Goal: Check status: Check status

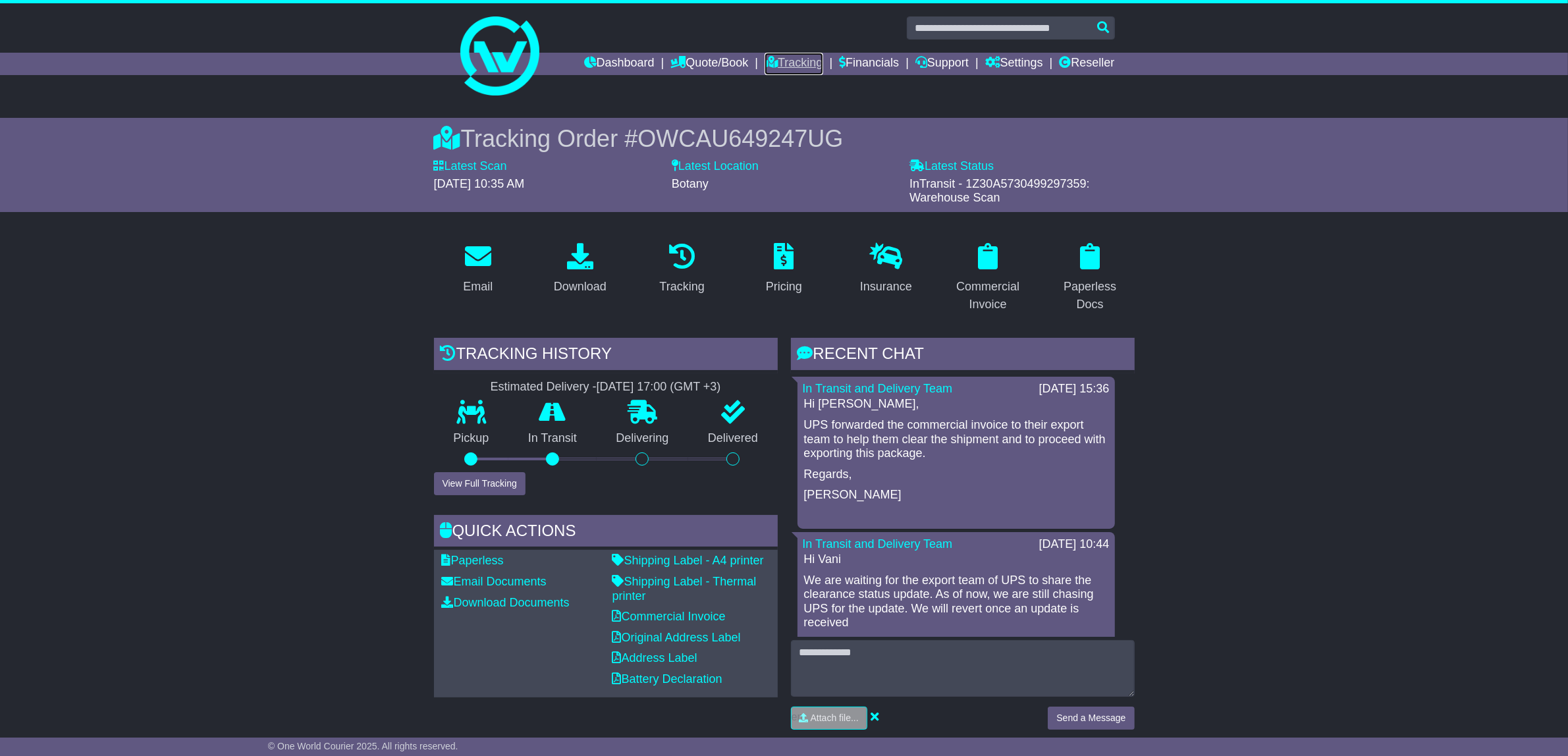
click at [788, 57] on link "Tracking" at bounding box center [793, 64] width 58 height 22
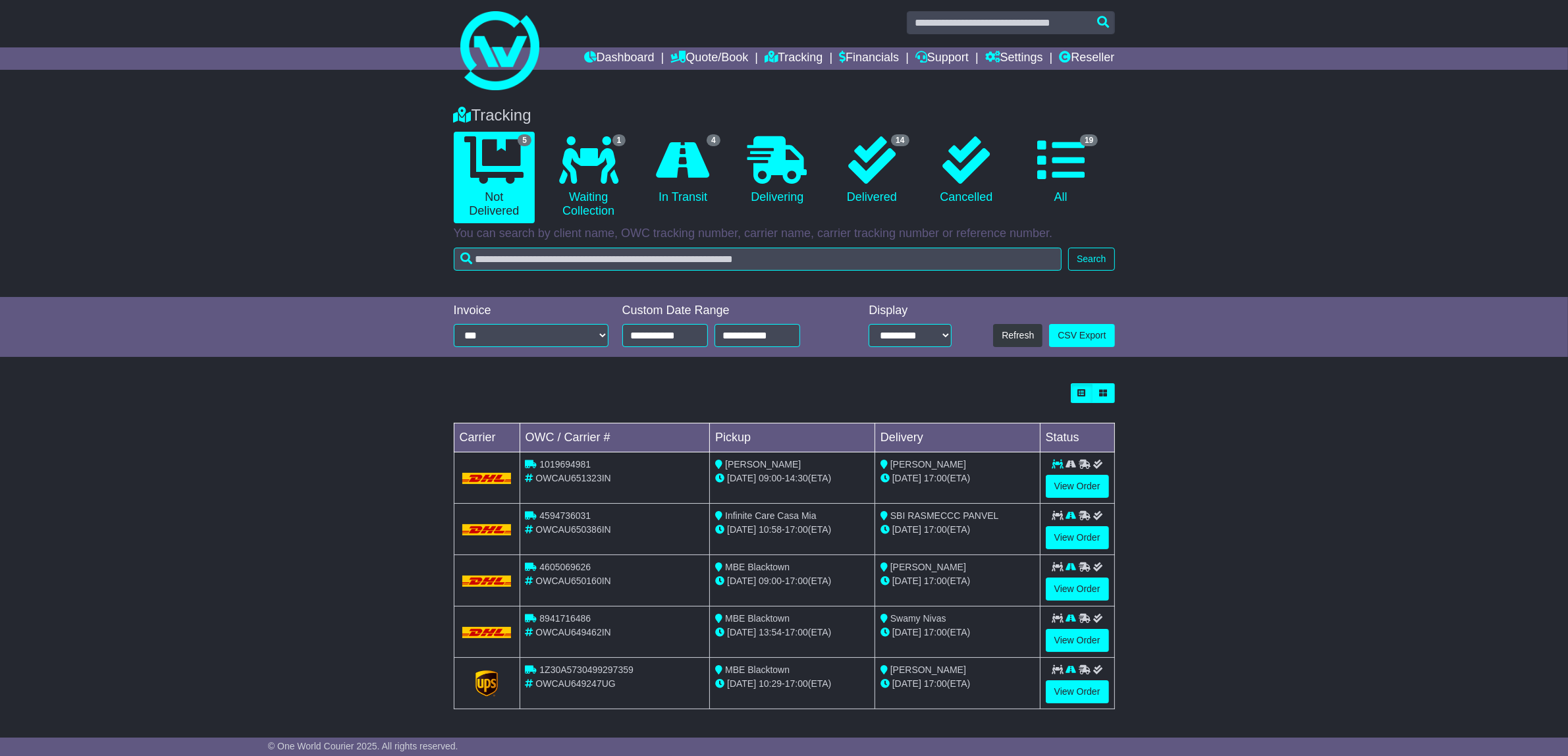
scroll to position [8, 0]
click at [884, 172] on icon at bounding box center [871, 160] width 48 height 48
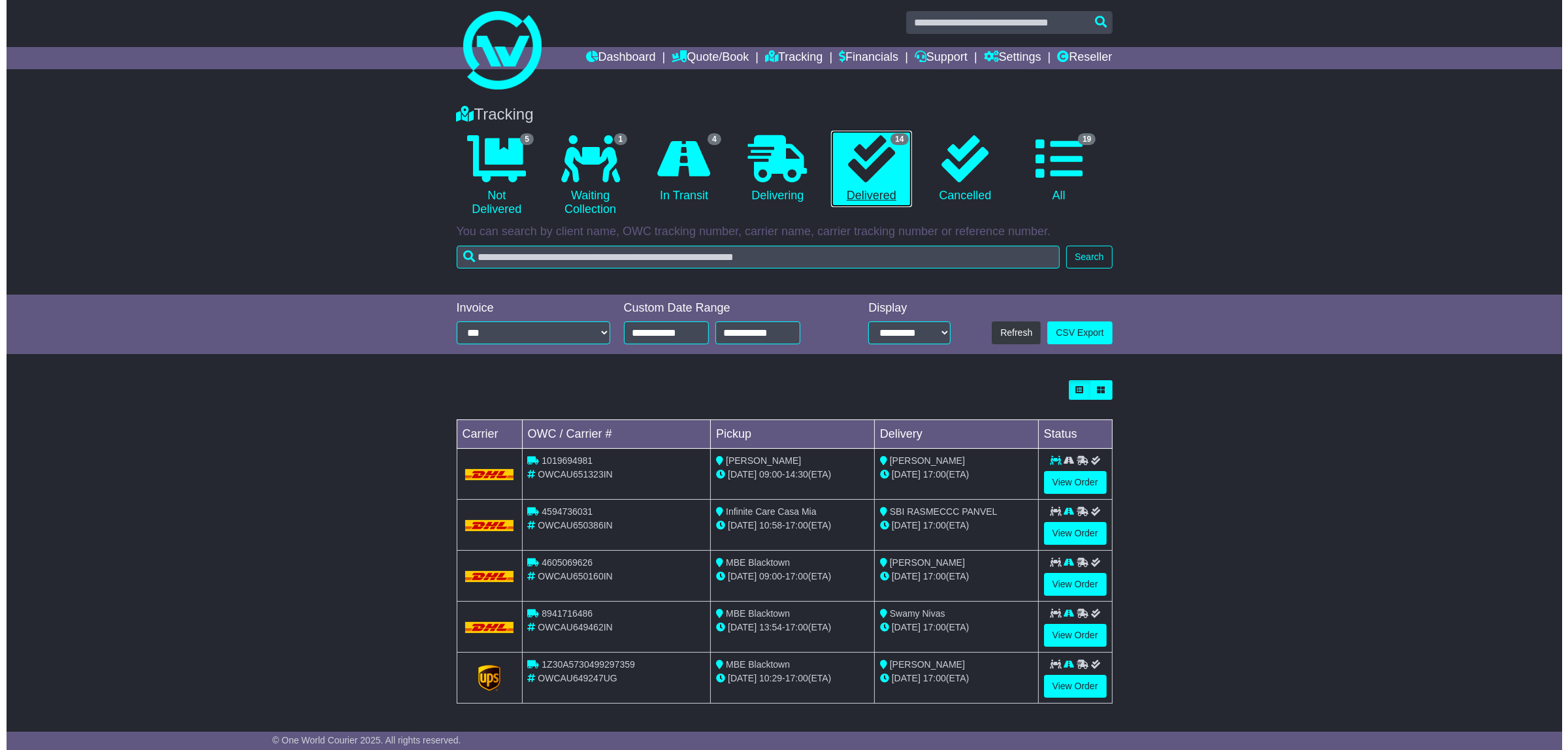
scroll to position [0, 0]
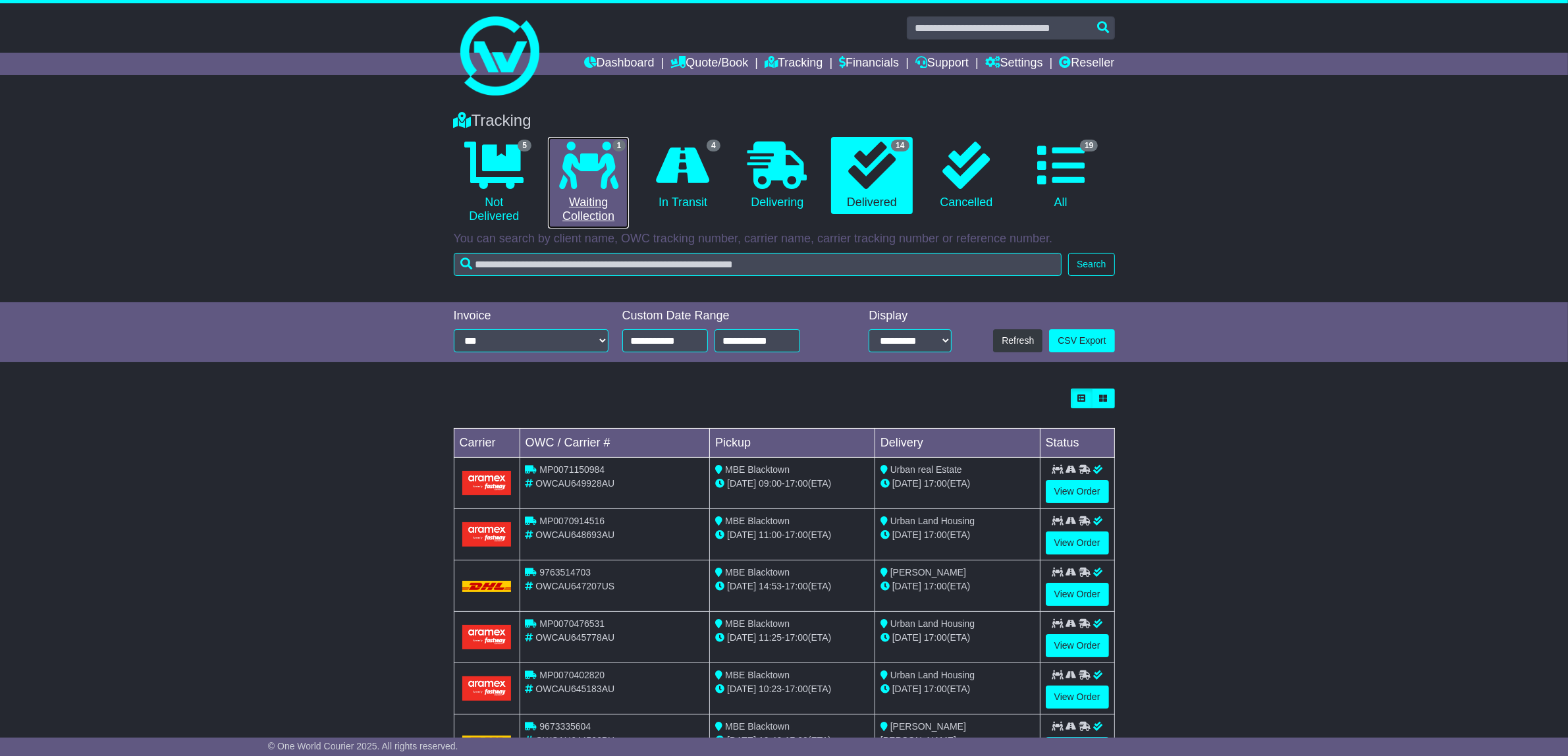
click at [606, 170] on icon at bounding box center [588, 165] width 60 height 48
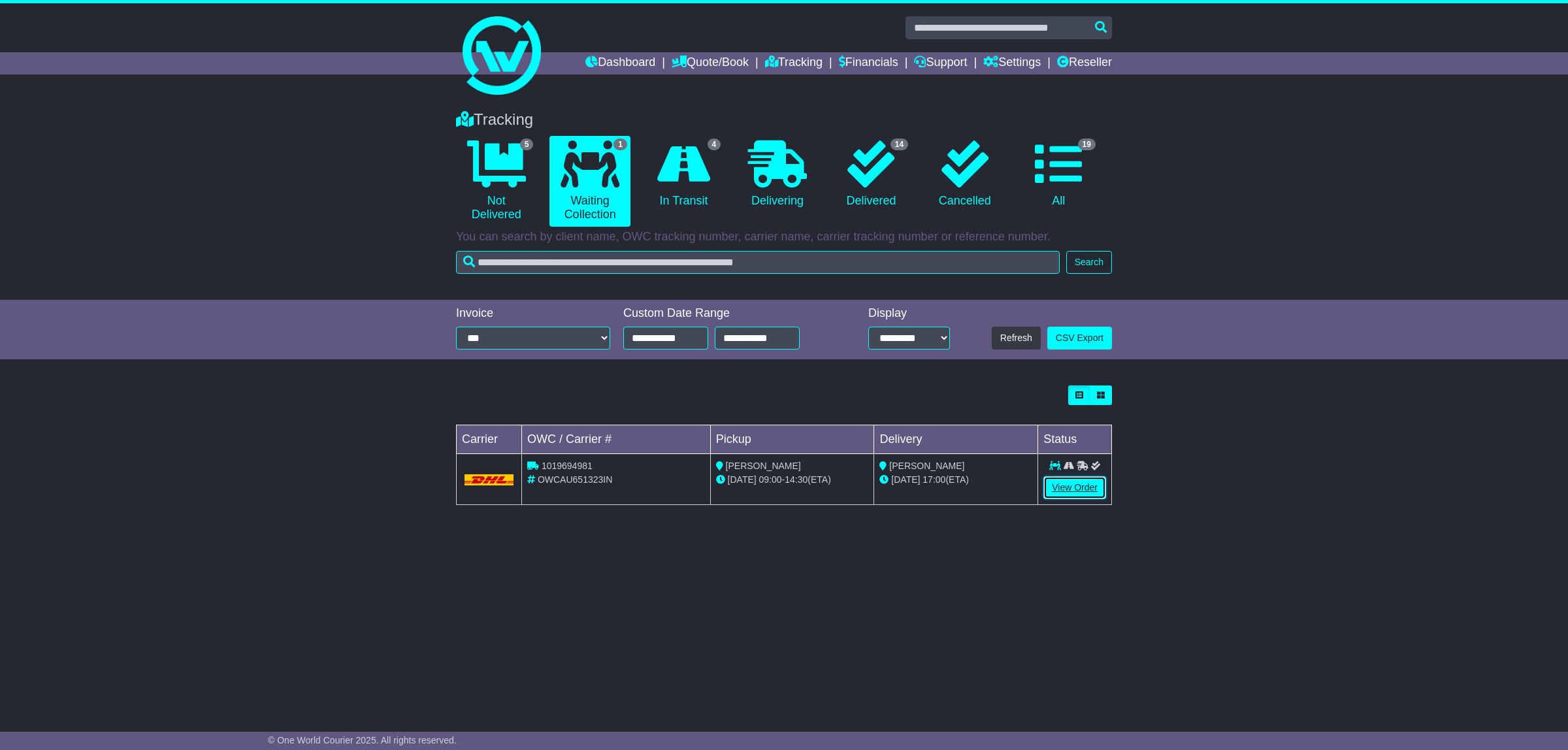
click at [1077, 488] on link "View Order" at bounding box center [1075, 487] width 62 height 23
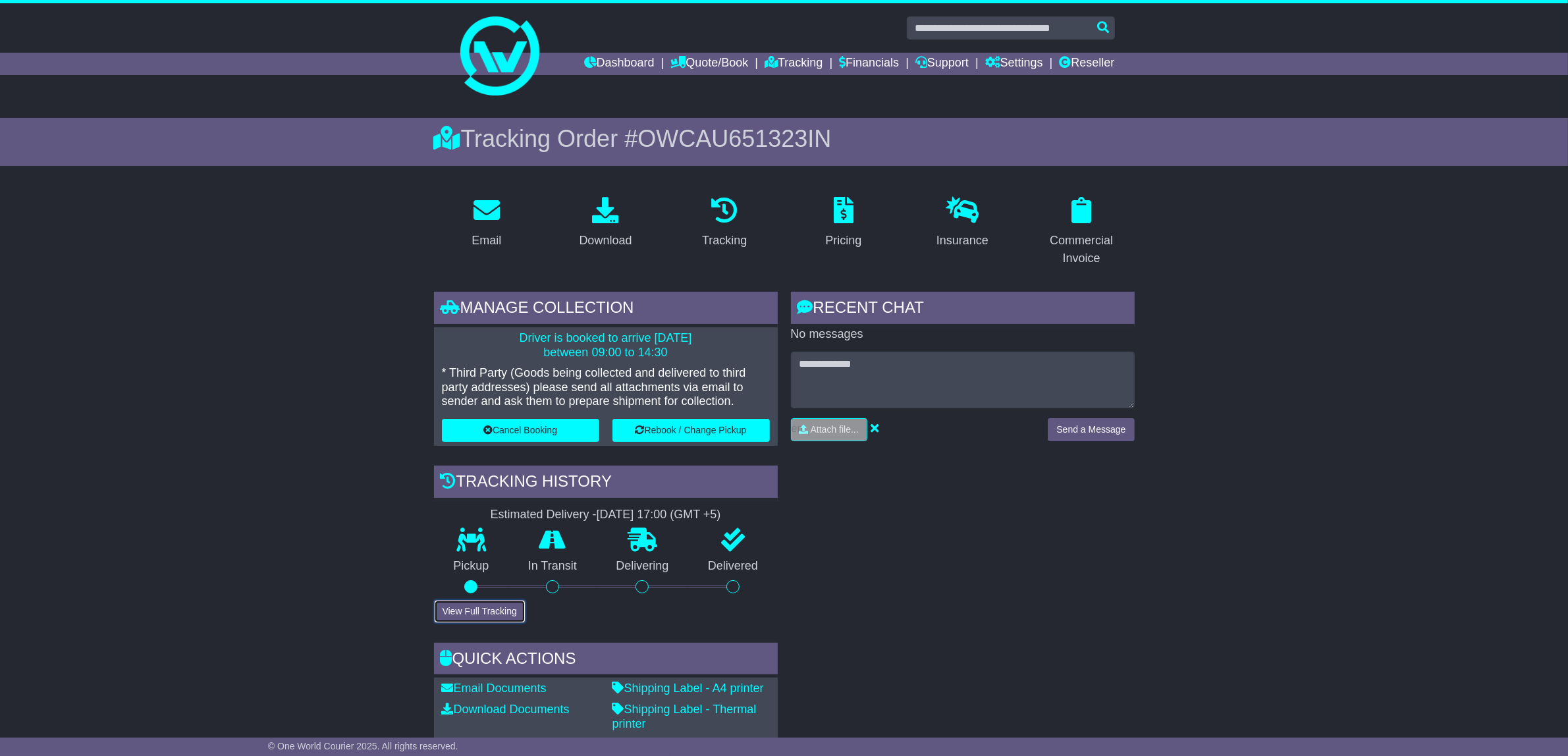
click at [468, 607] on button "View Full Tracking" at bounding box center [479, 611] width 92 height 23
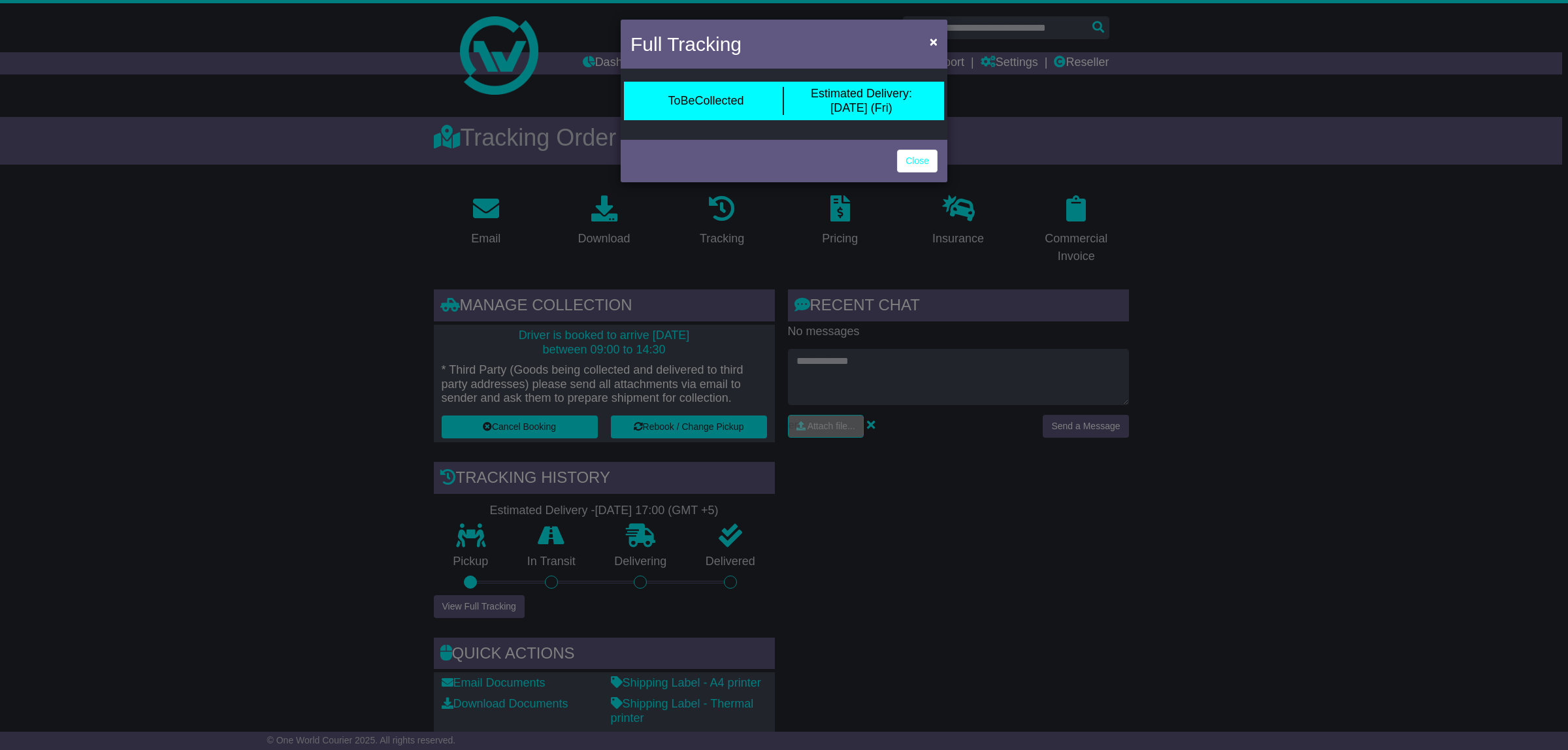
click at [1335, 233] on div "Full Tracking × ToBeCollected Estimated Delivery: 03 Oct (Fri) Close" at bounding box center [784, 375] width 1568 height 750
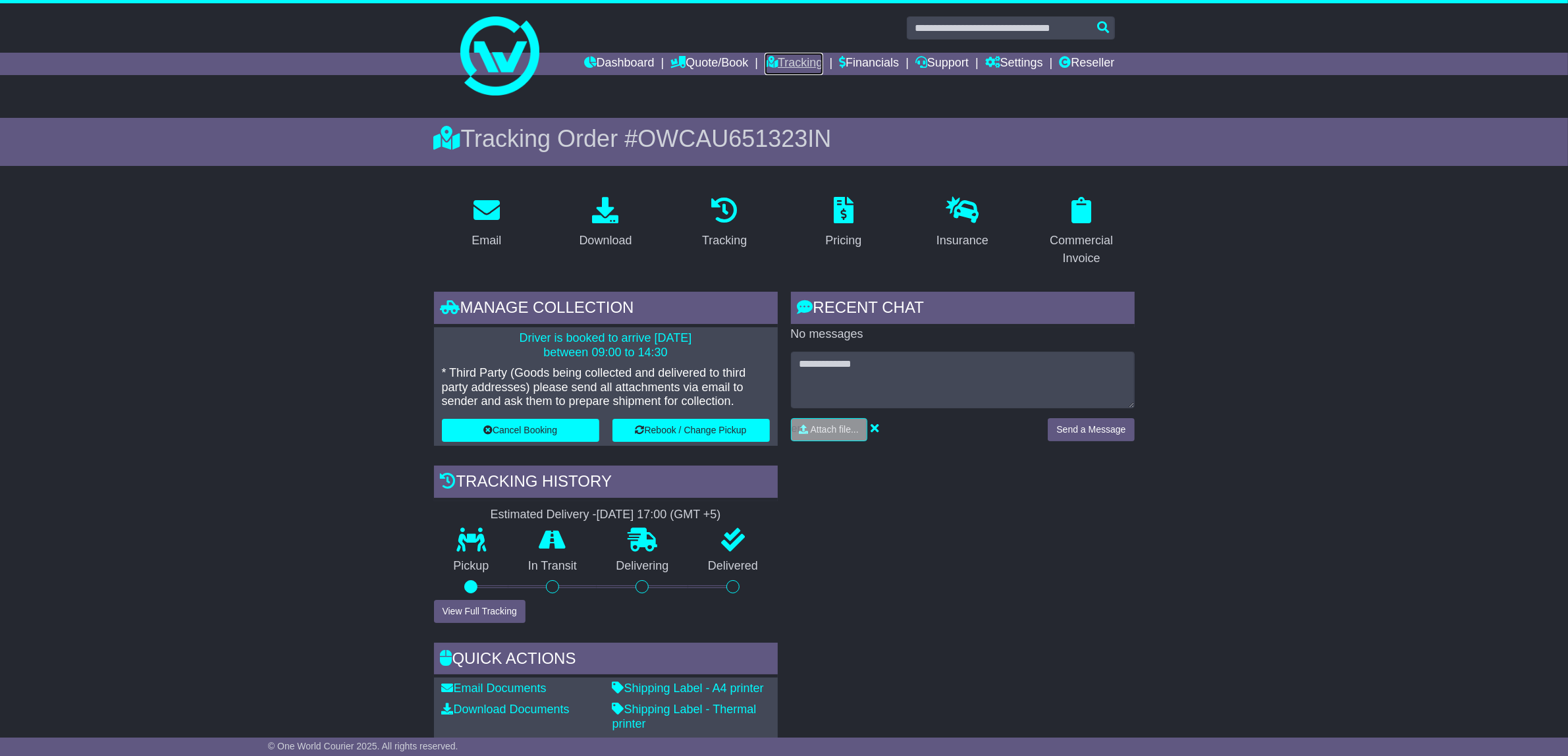
click at [802, 62] on link "Tracking" at bounding box center [793, 64] width 58 height 22
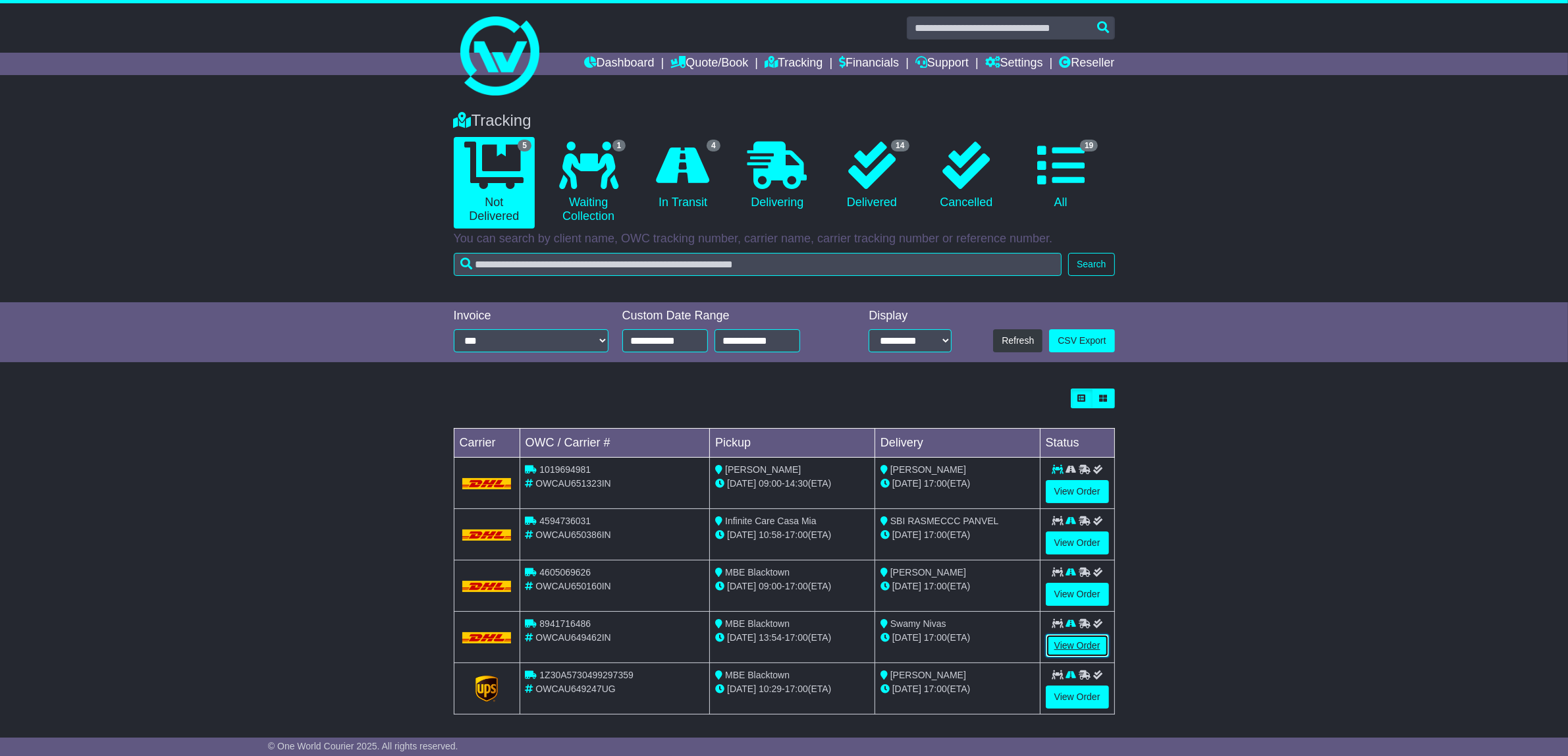
click at [1080, 646] on link "View Order" at bounding box center [1077, 646] width 63 height 23
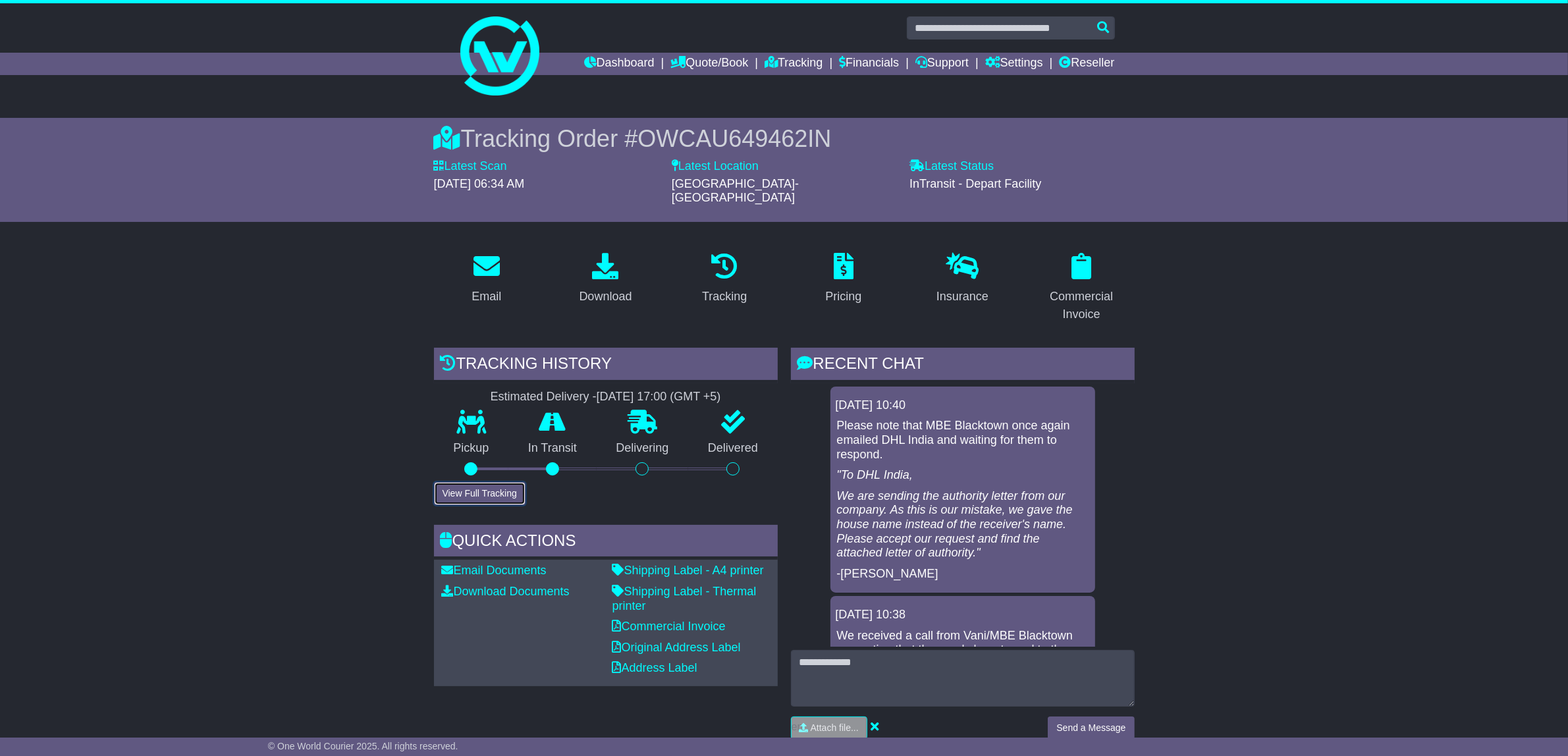
click at [483, 482] on button "View Full Tracking" at bounding box center [479, 493] width 92 height 23
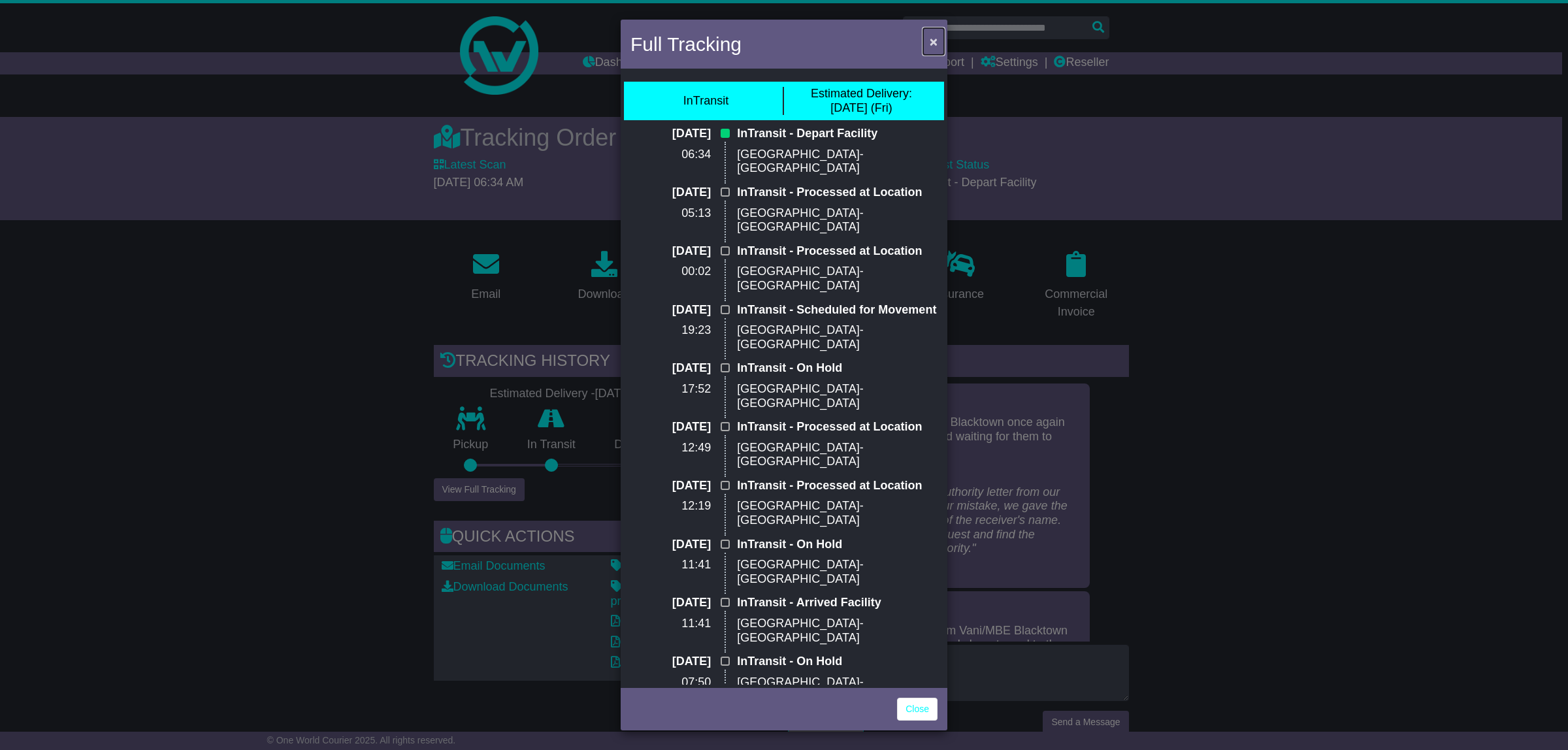
click at [932, 40] on span "×" at bounding box center [934, 41] width 8 height 15
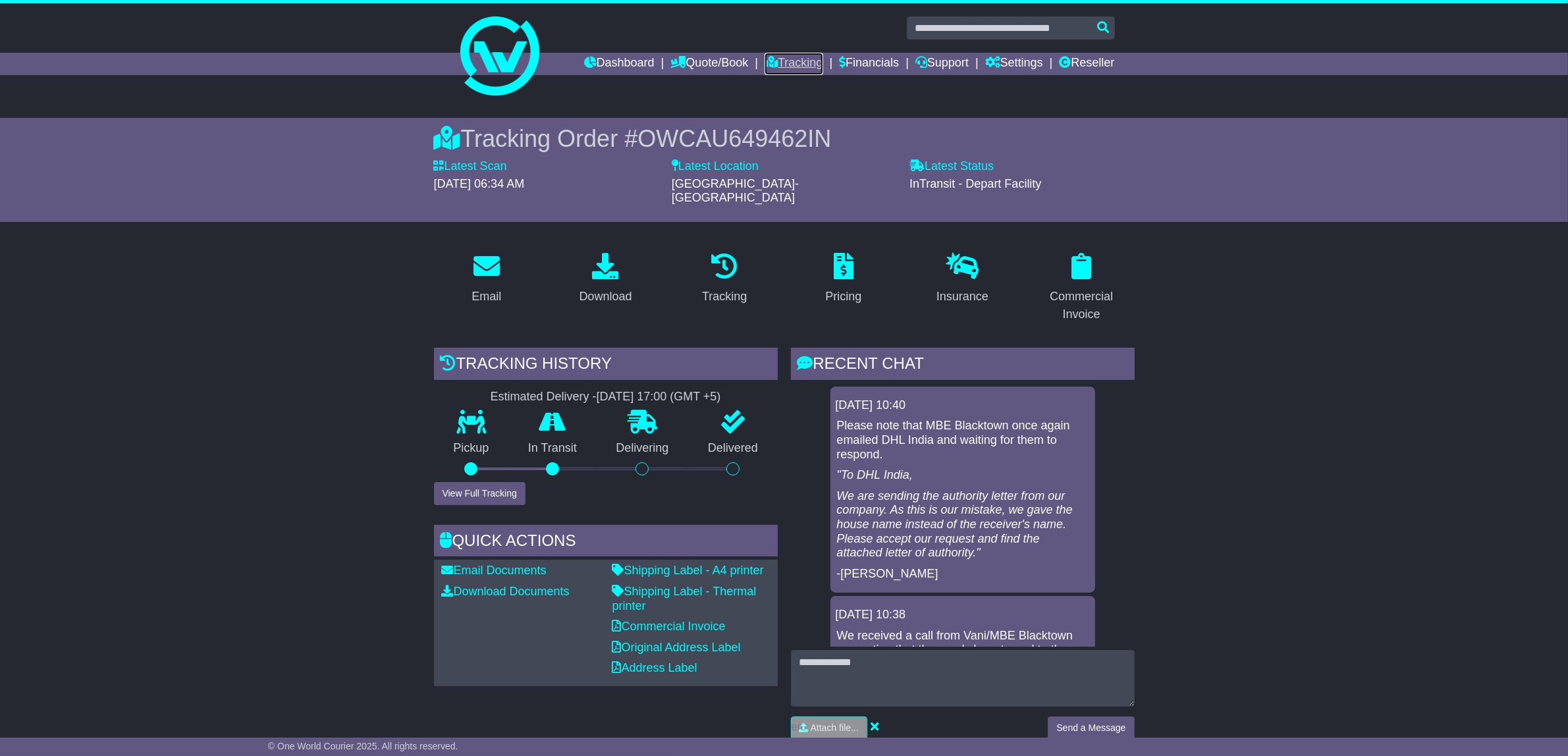
click at [782, 62] on link "Tracking" at bounding box center [793, 64] width 58 height 22
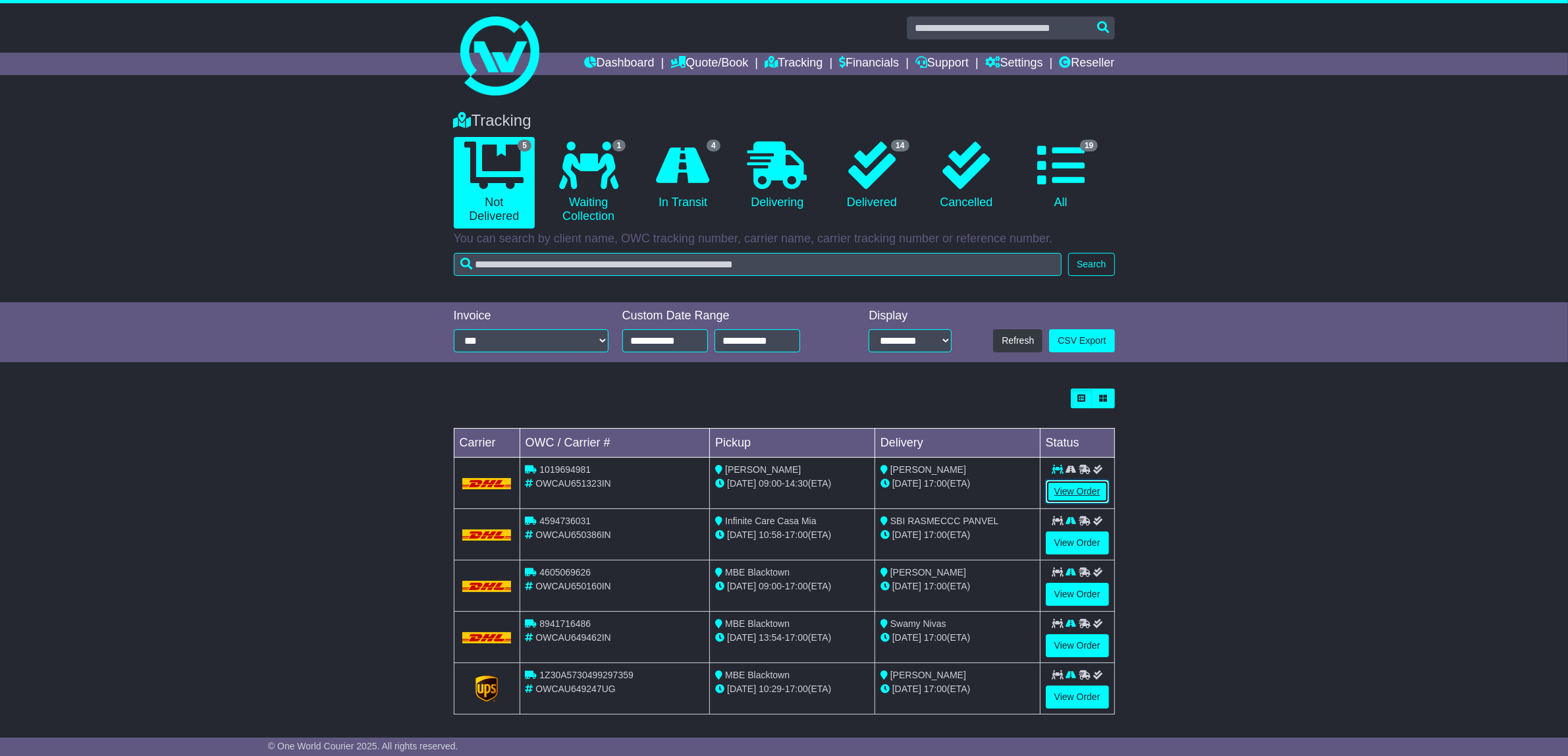
click at [1090, 487] on link "View Order" at bounding box center [1077, 491] width 63 height 23
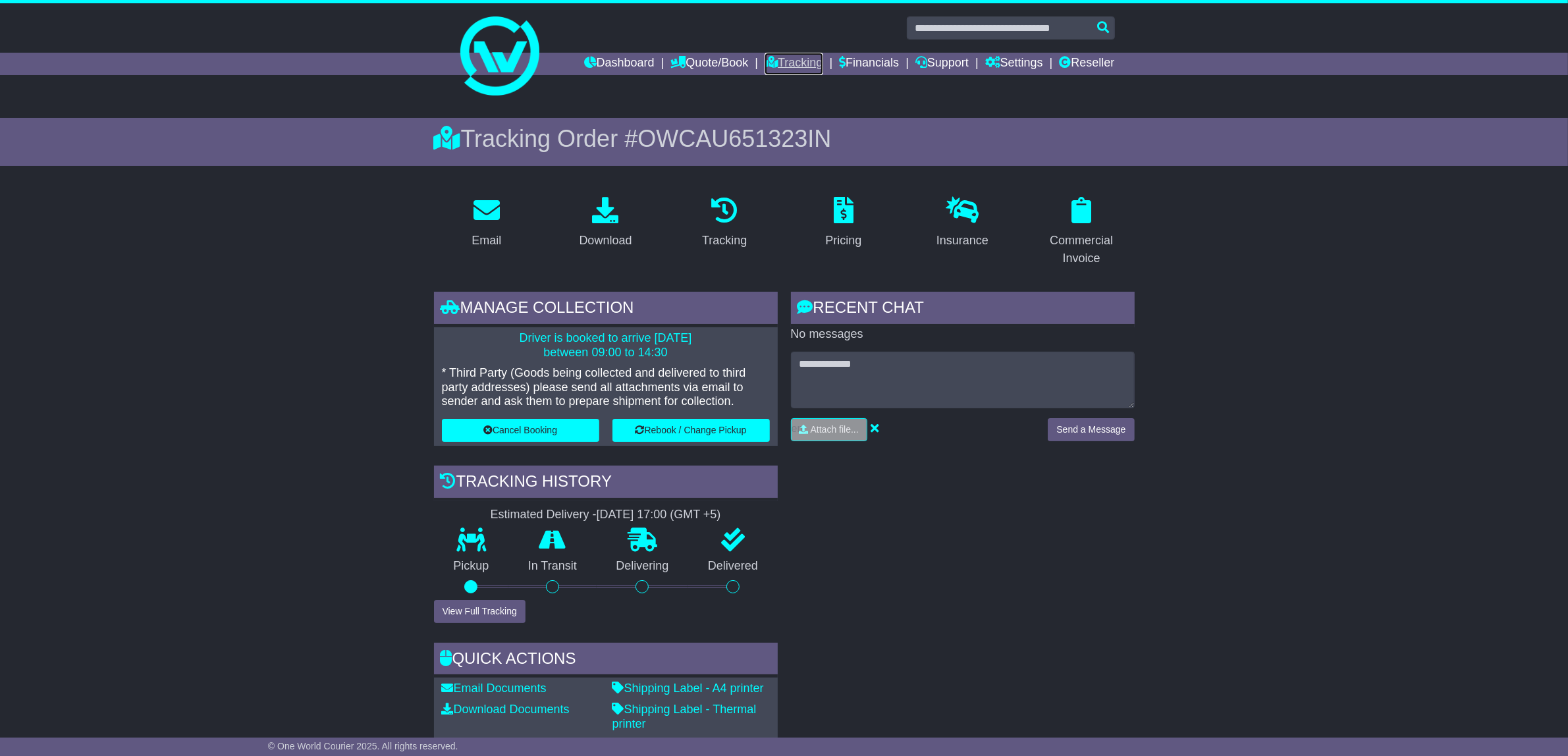
click at [803, 57] on link "Tracking" at bounding box center [793, 64] width 58 height 22
